Goal: Task Accomplishment & Management: Manage account settings

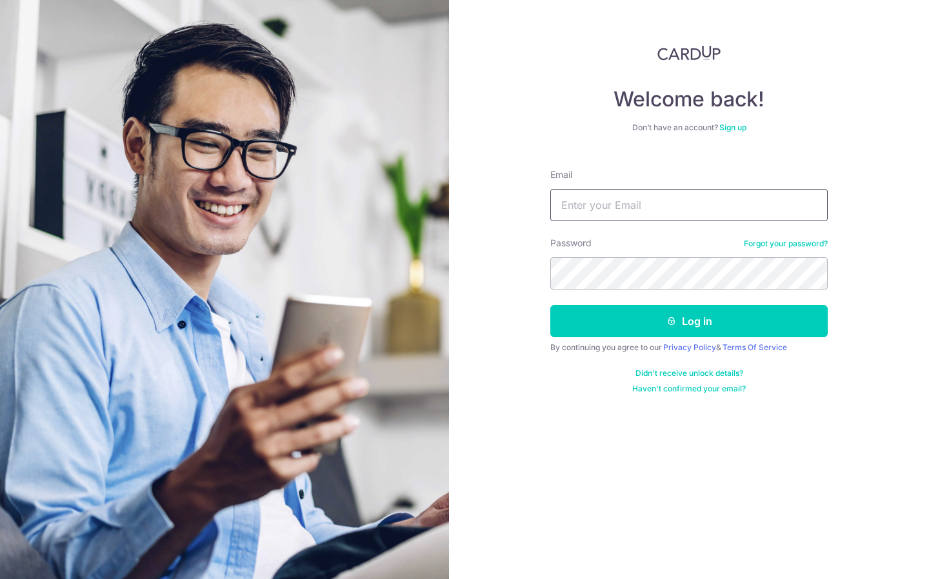
type input "[EMAIL_ADDRESS][DOMAIN_NAME]"
click at [689, 321] on button "Log in" at bounding box center [688, 321] width 277 height 32
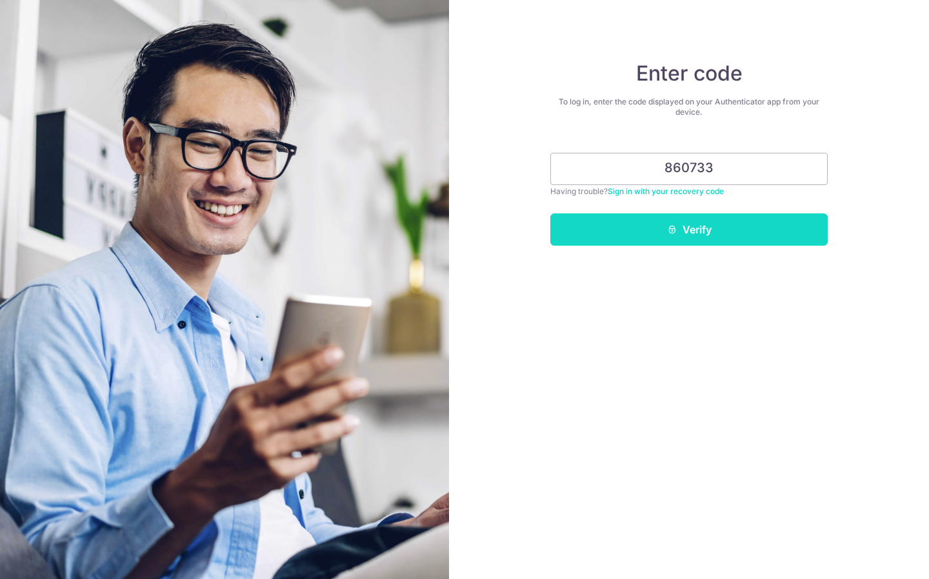
type input "860733"
click at [698, 228] on button "Verify" at bounding box center [688, 230] width 277 height 32
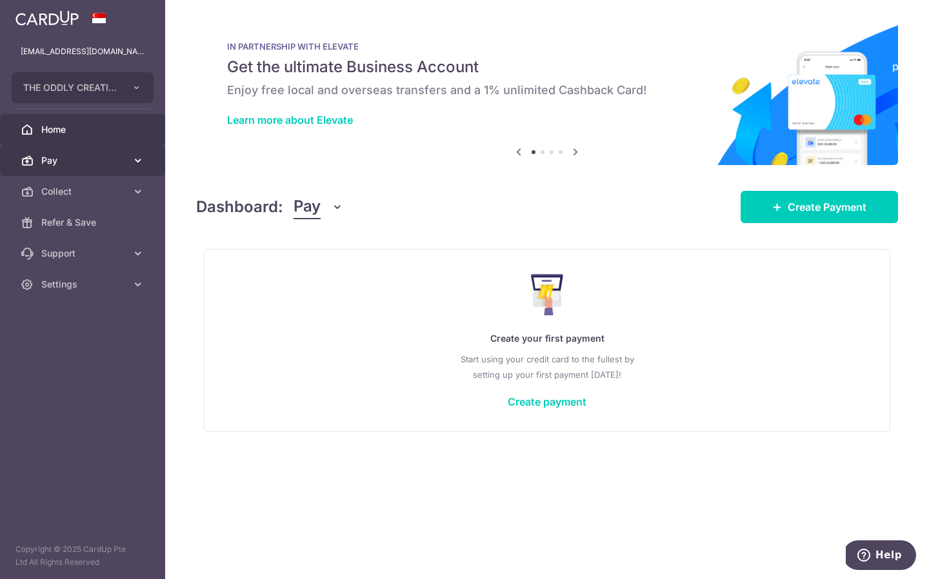
click at [139, 170] on link "Pay" at bounding box center [82, 160] width 165 height 31
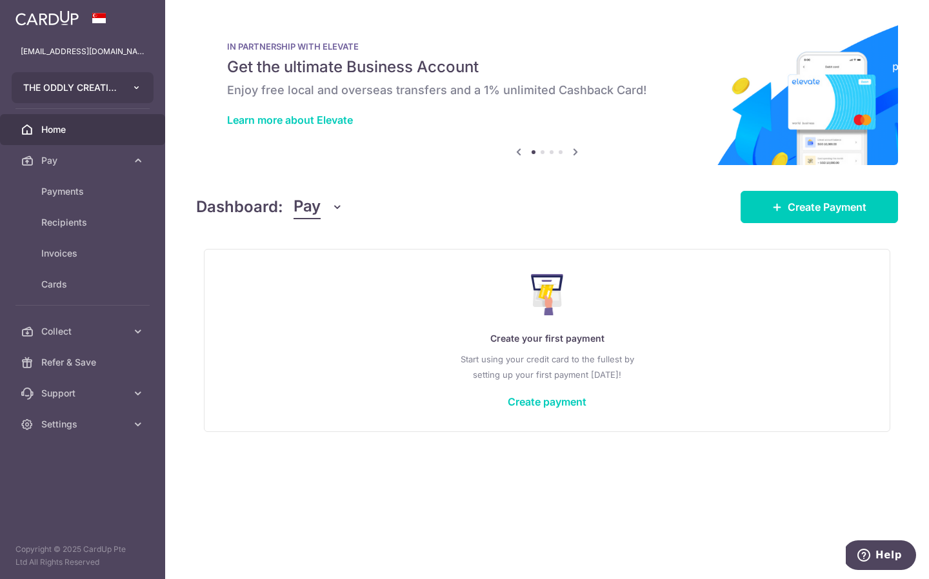
click at [132, 94] on button "THE ODDLY CREATIVES PTE. LTD." at bounding box center [83, 87] width 142 height 31
click at [504, 184] on div "× Pause Schedule Pause all future payments in this series Pause just this one p…" at bounding box center [547, 289] width 764 height 579
click at [74, 228] on span "Recipients" at bounding box center [83, 222] width 85 height 13
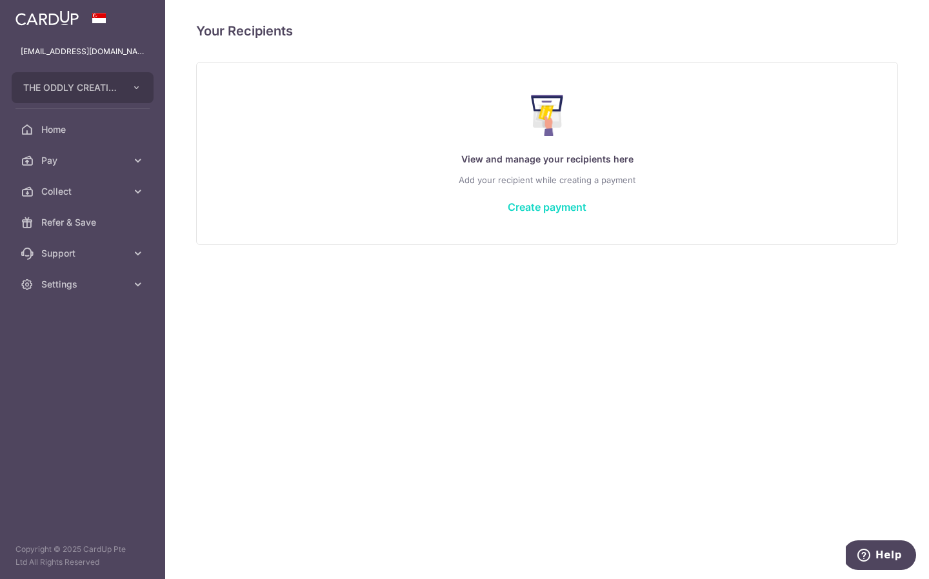
click at [552, 204] on link "Create payment" at bounding box center [547, 207] width 79 height 13
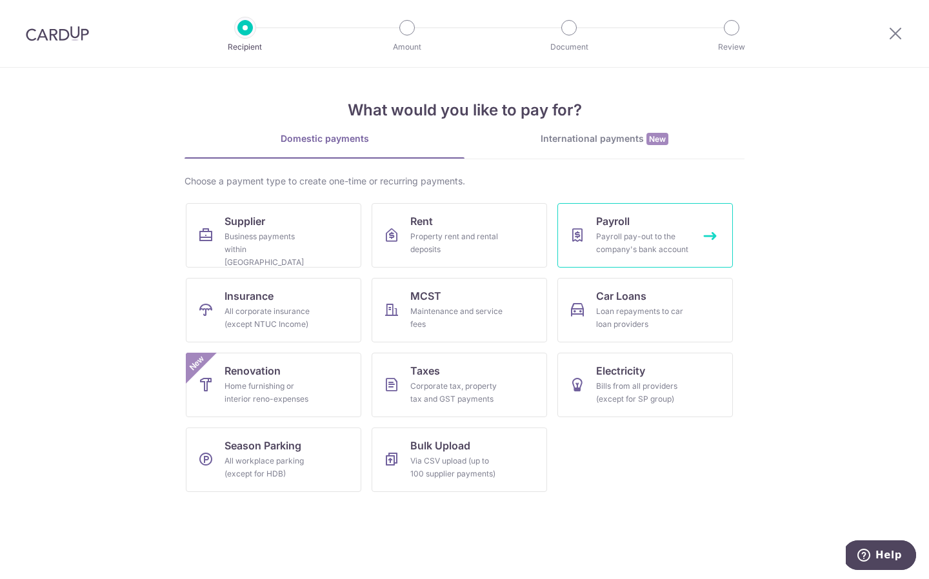
click at [626, 251] on div "Payroll pay-out to the company's bank account" at bounding box center [642, 243] width 93 height 26
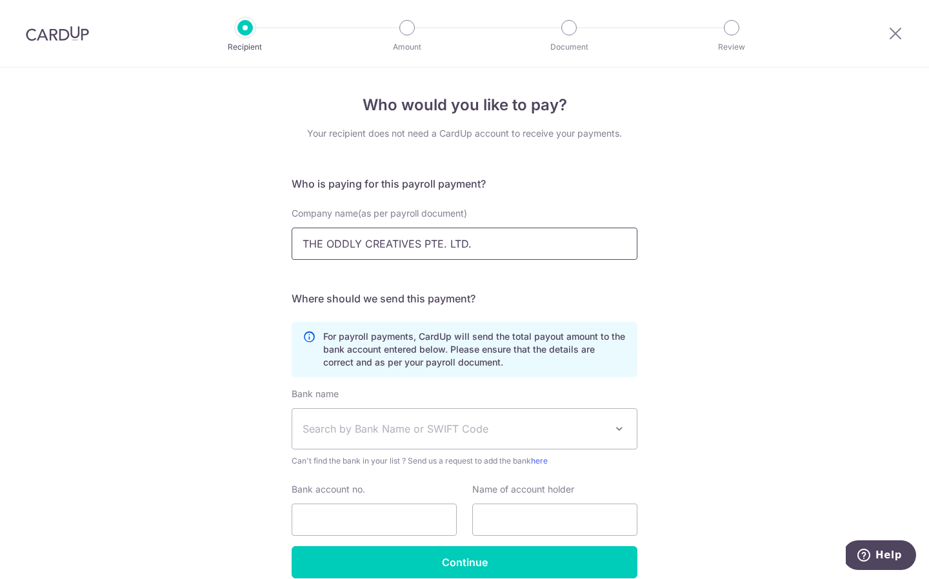
scroll to position [60, 0]
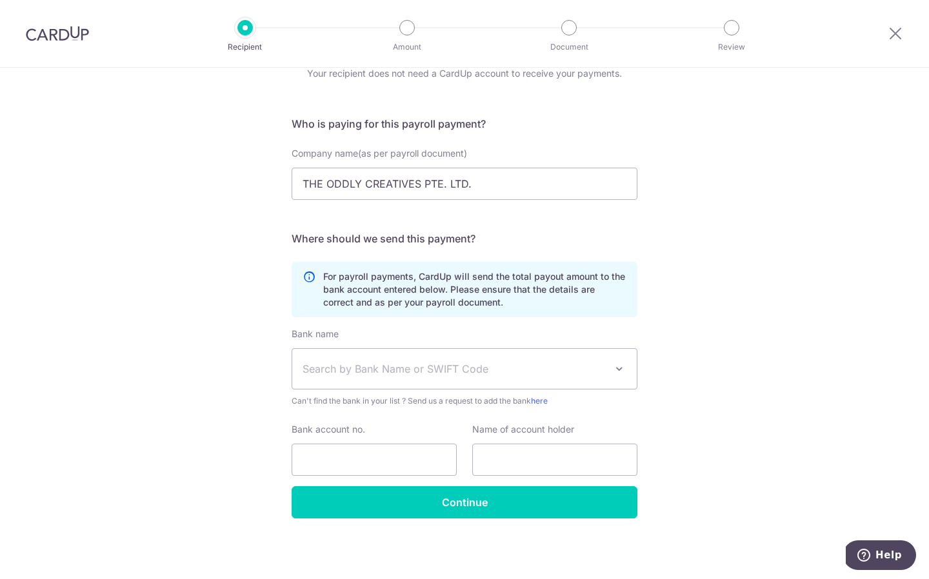
click at [452, 363] on span "Search by Bank Name or SWIFT Code" at bounding box center [454, 368] width 303 height 15
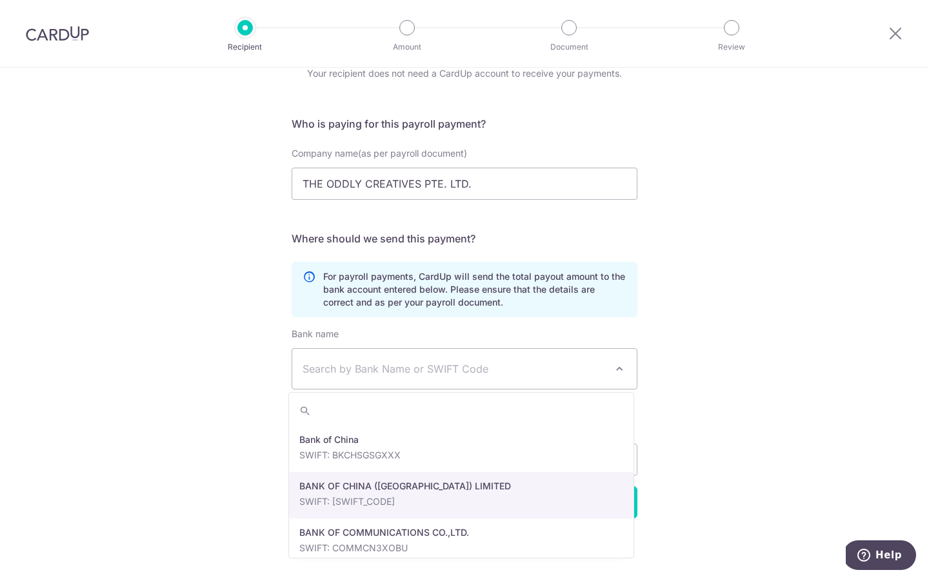
scroll to position [284, 0]
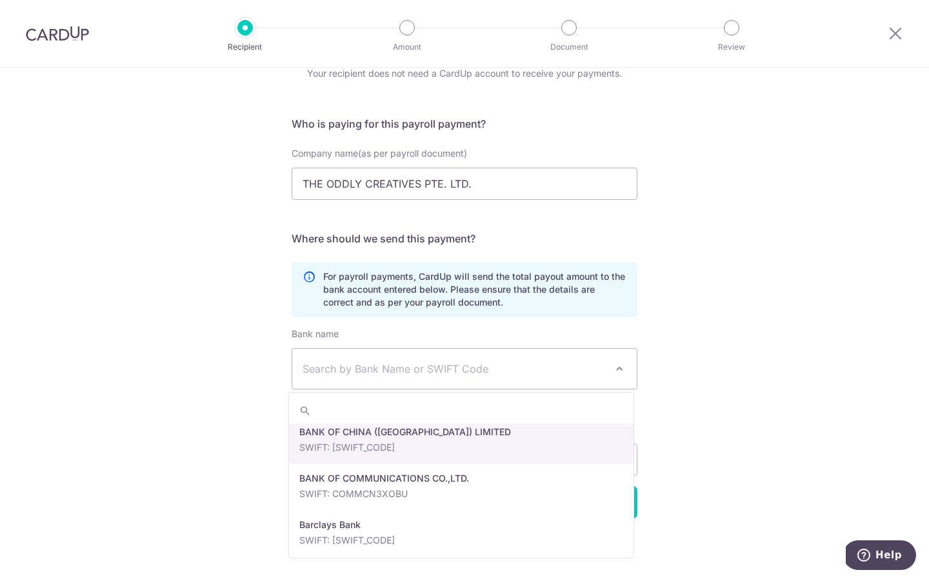
click at [759, 329] on div "Who would you like to pay? Your recipient does not need a CardUp account to rec…" at bounding box center [464, 294] width 929 height 572
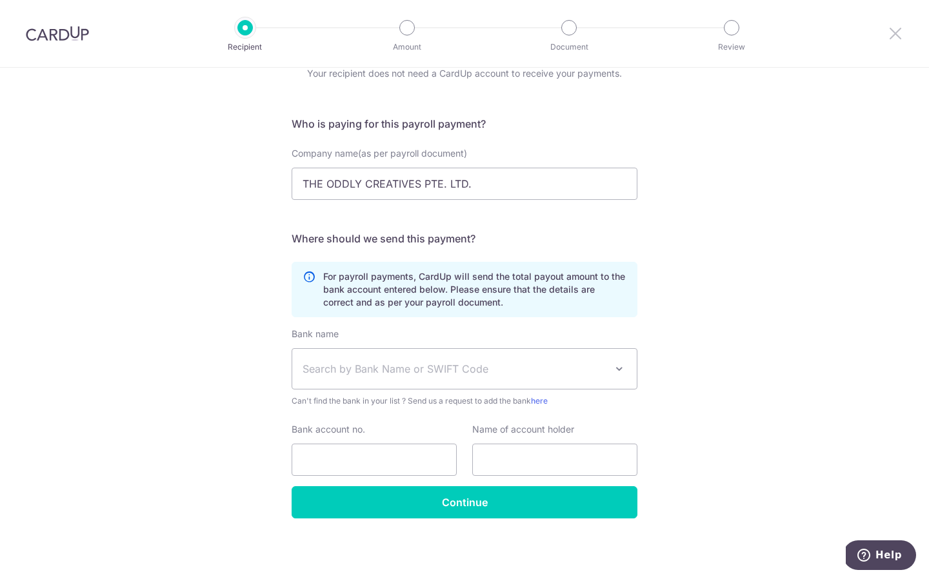
click at [895, 39] on icon at bounding box center [895, 33] width 15 height 16
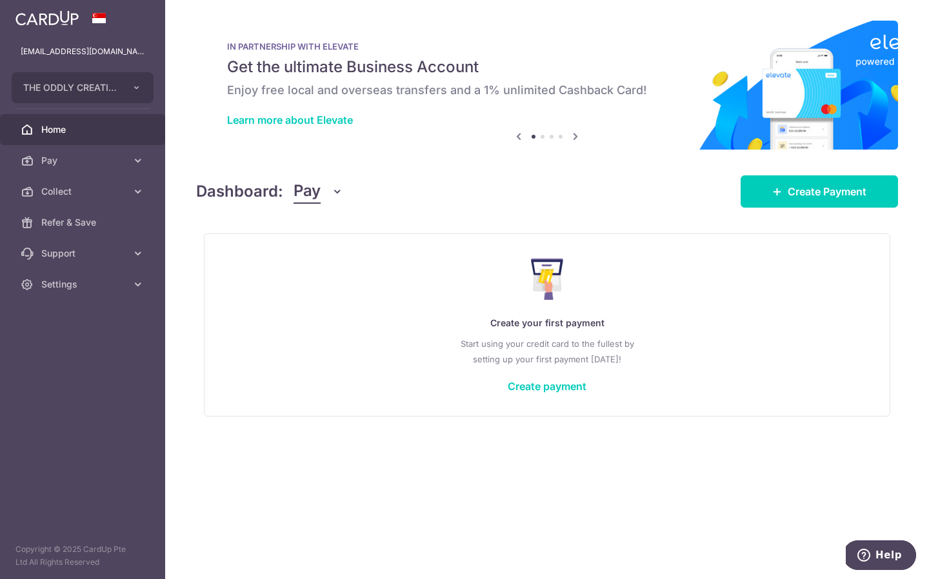
click at [584, 134] on div "IN PARTNERSHIP WITH ELEVATE Get the ultimate Business Account Enjoy free local …" at bounding box center [547, 85] width 702 height 129
click at [581, 137] on icon at bounding box center [575, 136] width 15 height 16
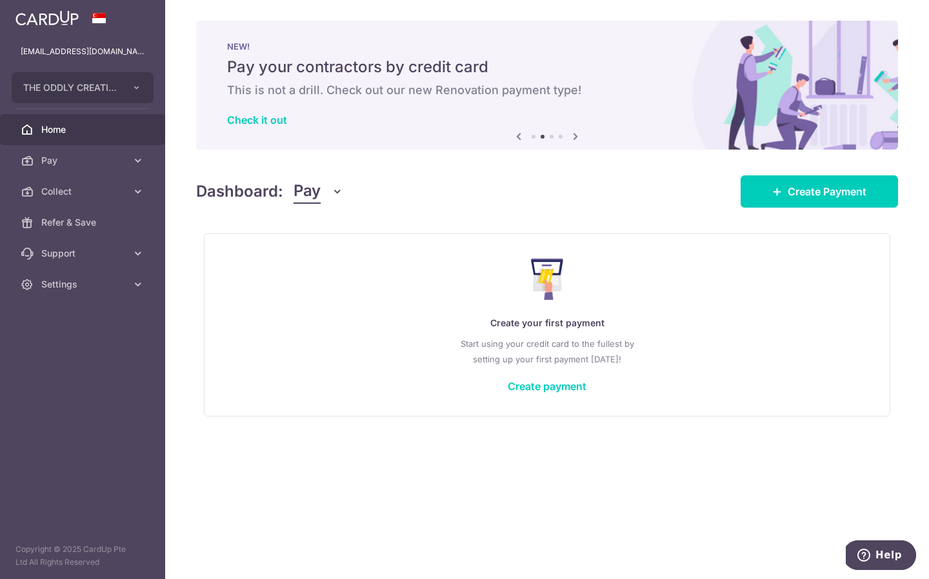
click at [577, 135] on icon at bounding box center [575, 136] width 15 height 16
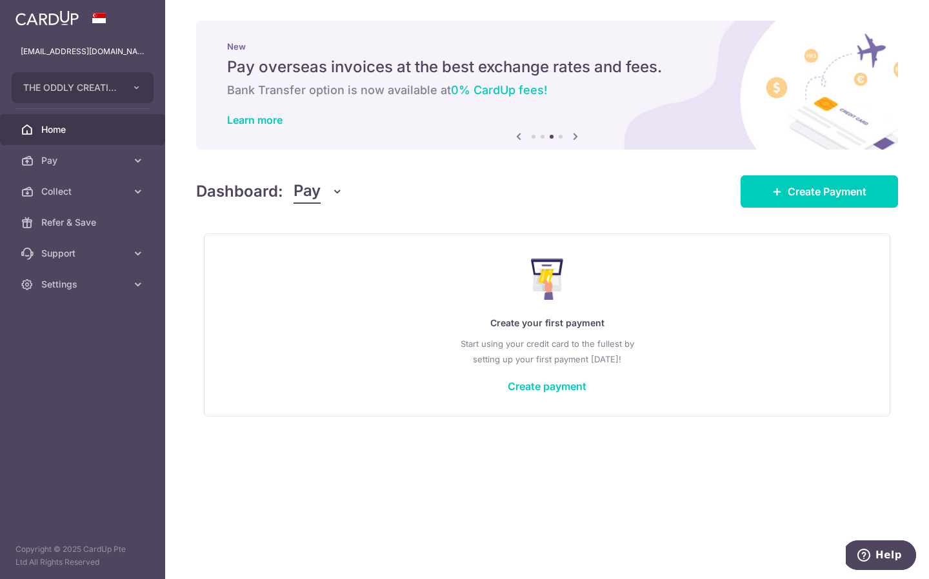
click at [519, 137] on icon at bounding box center [518, 136] width 15 height 16
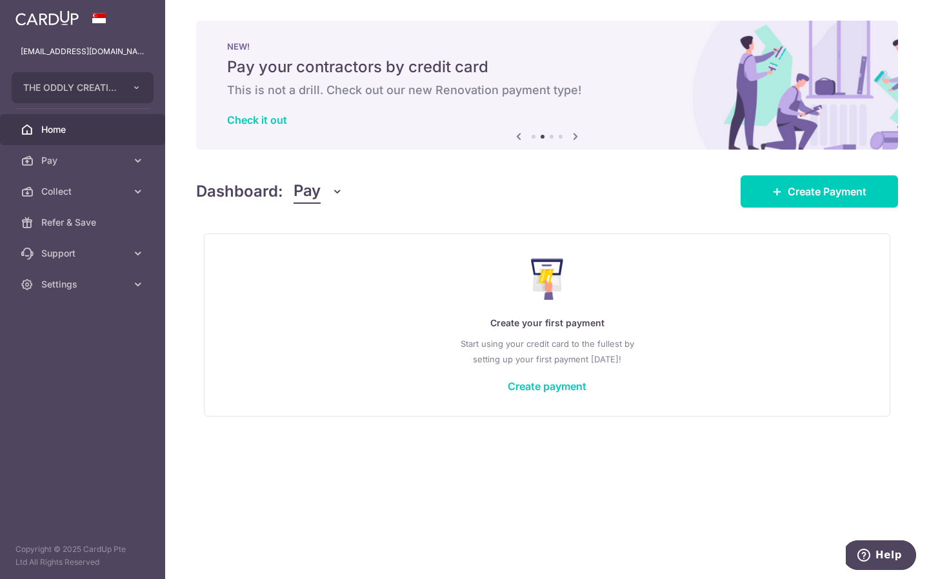
click at [578, 137] on icon at bounding box center [575, 136] width 15 height 16
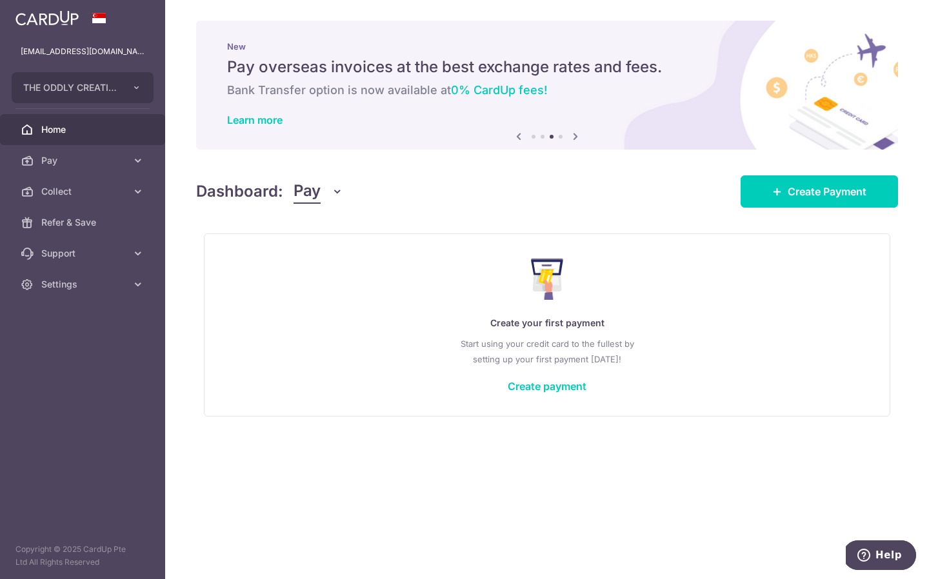
click at [578, 137] on icon at bounding box center [575, 136] width 15 height 16
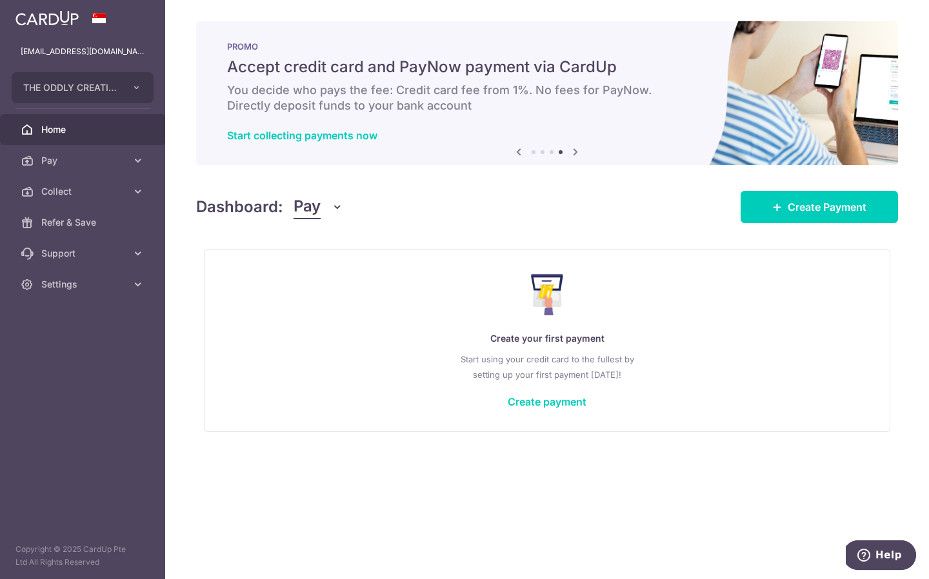
click at [576, 136] on div "Start collecting payments now" at bounding box center [547, 135] width 640 height 13
click at [574, 146] on icon at bounding box center [575, 152] width 15 height 16
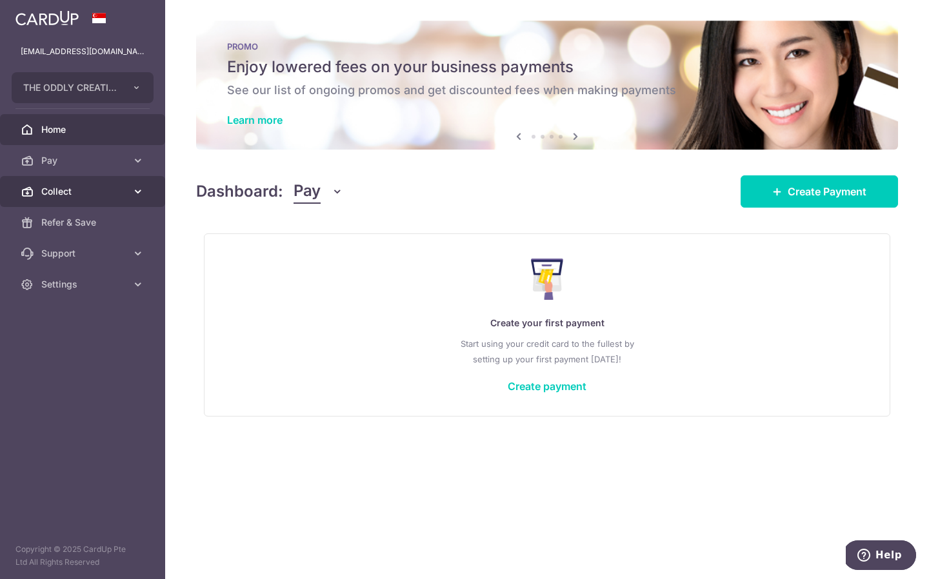
click at [82, 196] on span "Collect" at bounding box center [83, 191] width 85 height 13
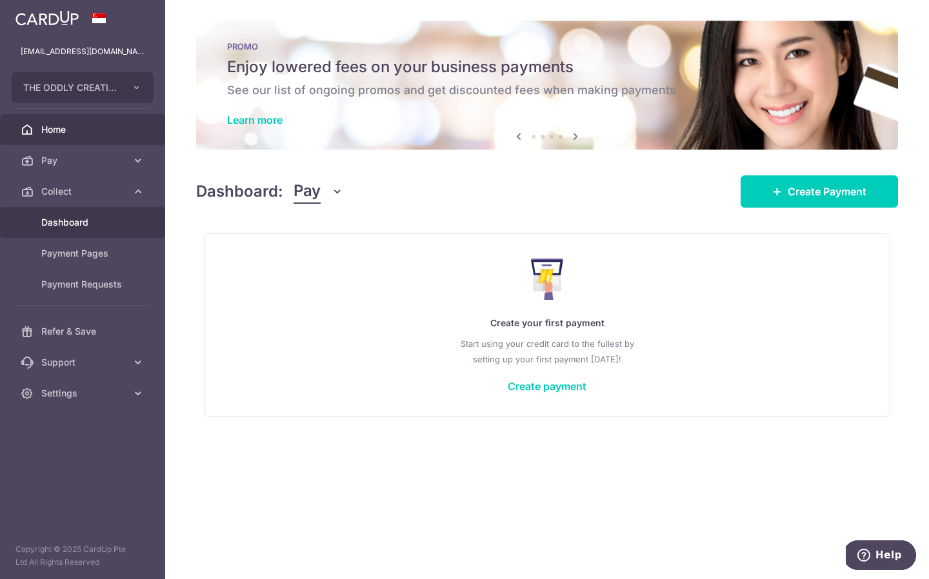
click at [85, 231] on link "Dashboard" at bounding box center [82, 222] width 165 height 31
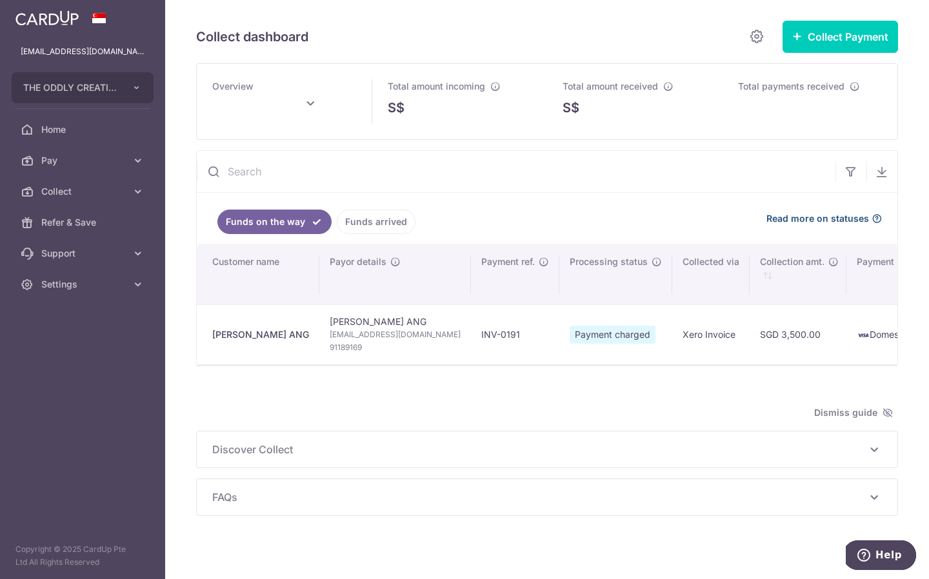
type input "September 2025"
click at [358, 227] on link "Funds arrived" at bounding box center [376, 222] width 79 height 25
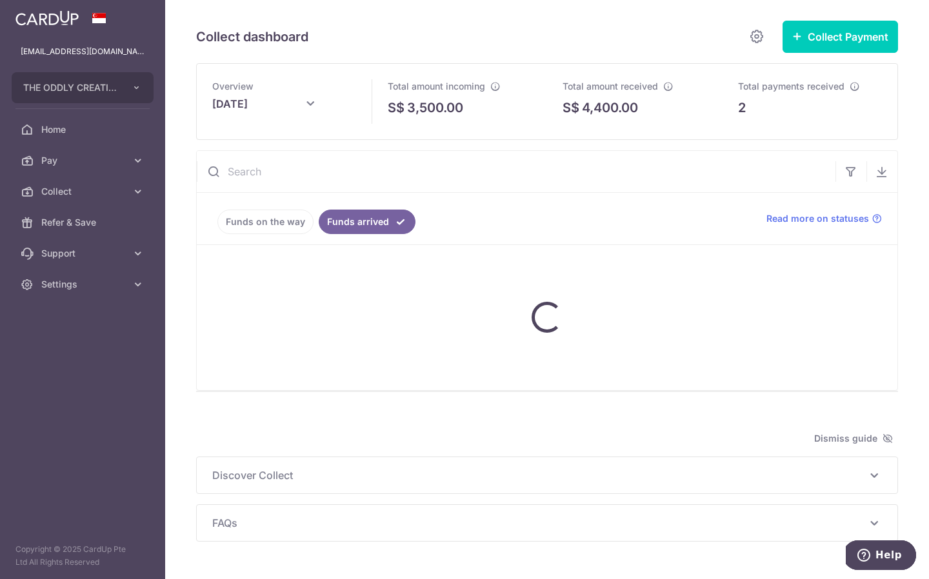
click at [271, 223] on link "Funds on the way" at bounding box center [265, 222] width 96 height 25
